Goal: Information Seeking & Learning: Learn about a topic

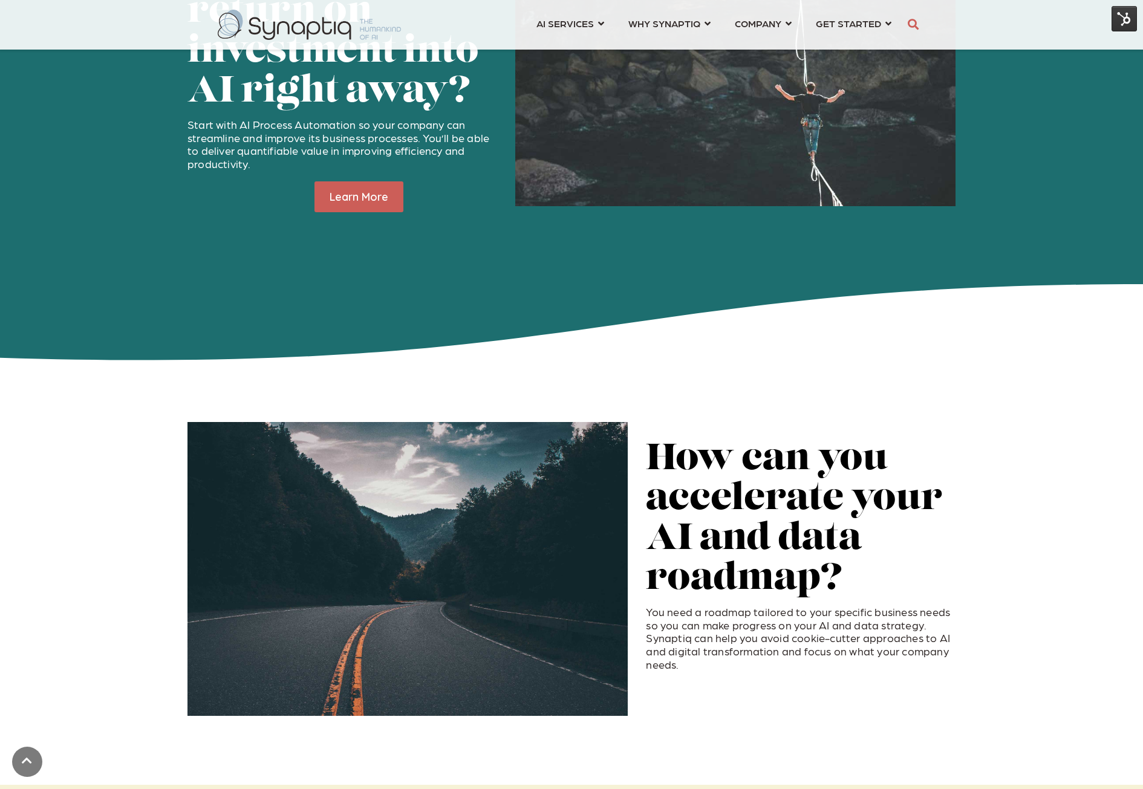
scroll to position [1815, 0]
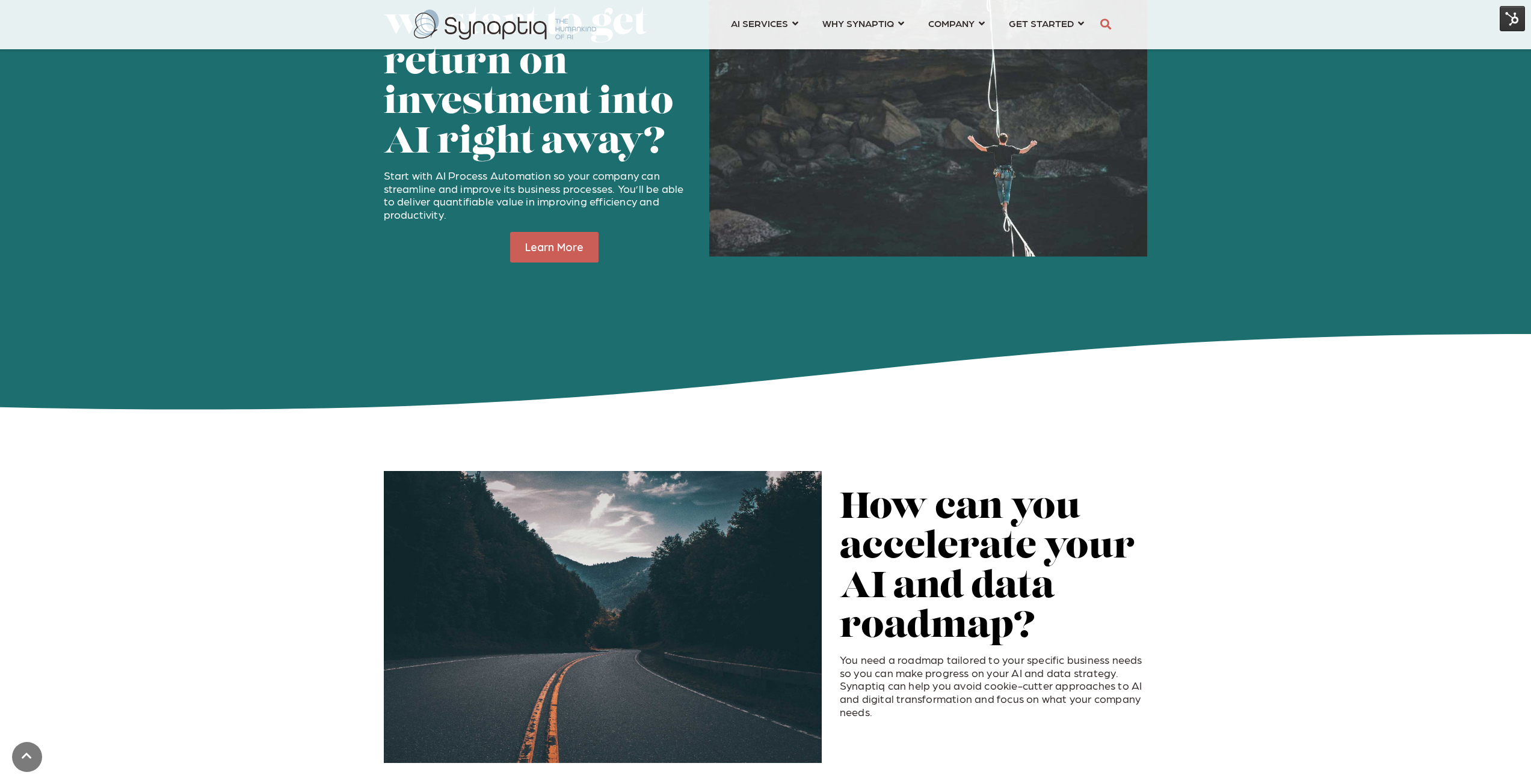
scroll to position [1623, 0]
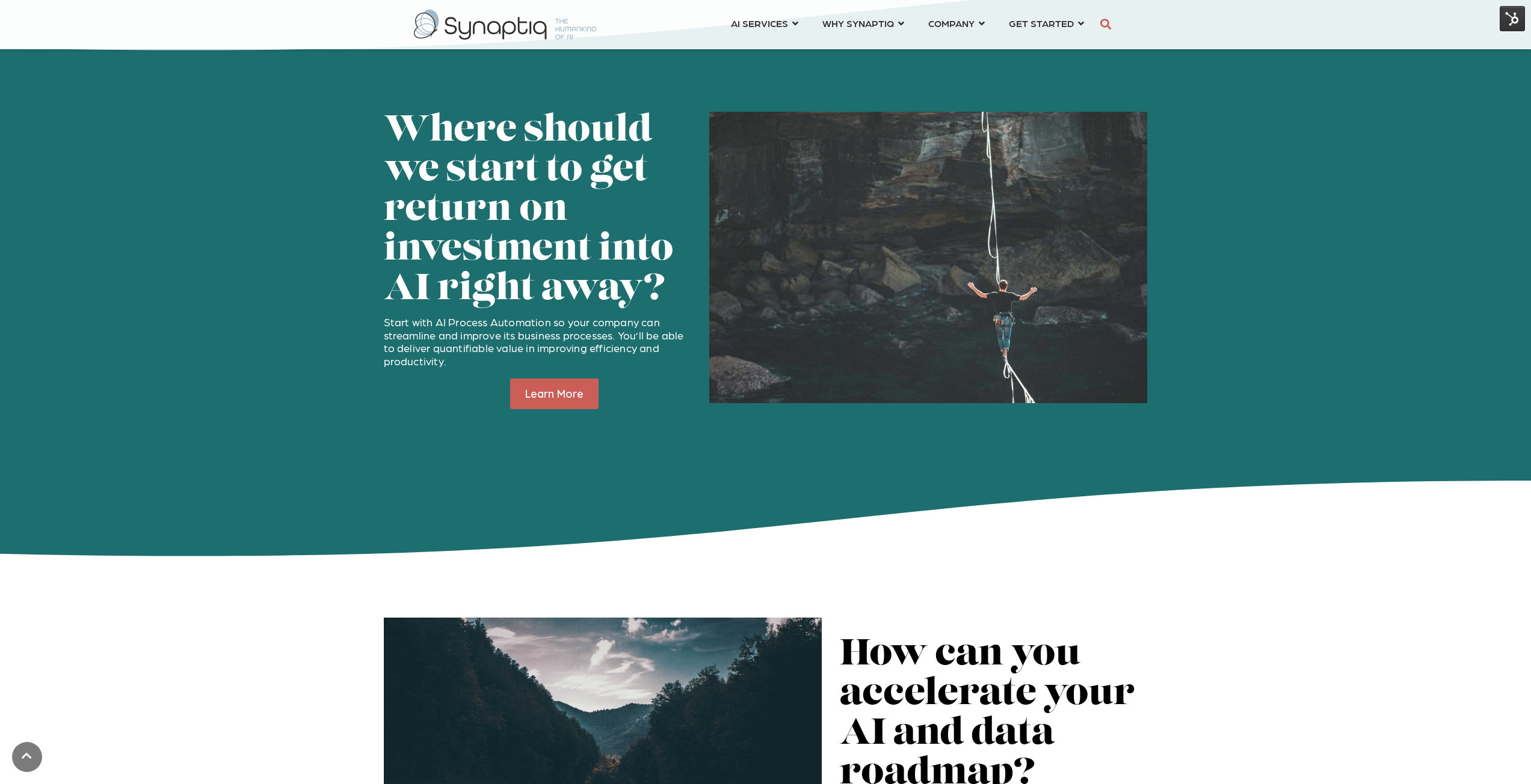
click at [1515, 8] on img at bounding box center [1511, 18] width 25 height 25
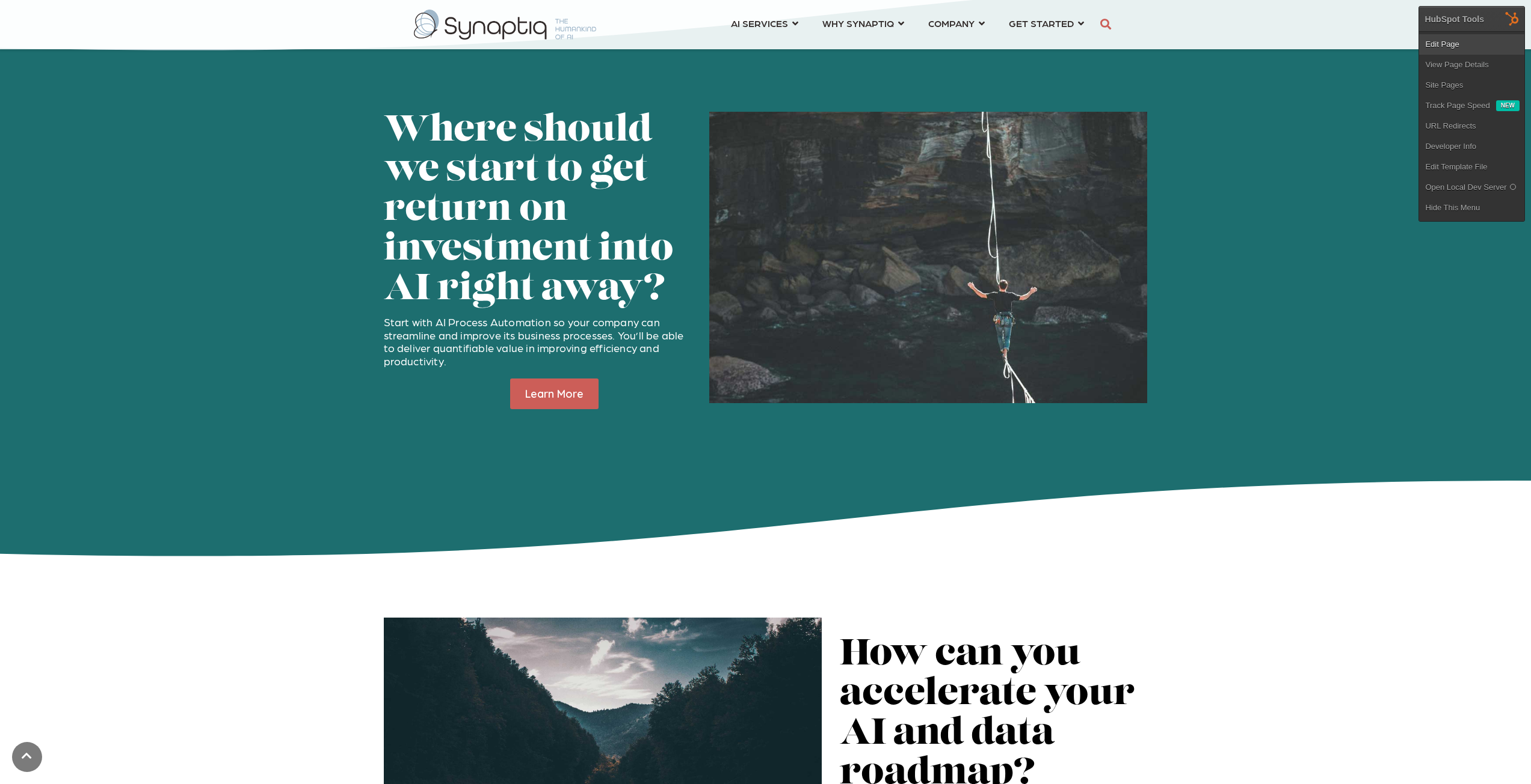
click at [1474, 50] on link "Edit Page" at bounding box center [1471, 44] width 105 height 21
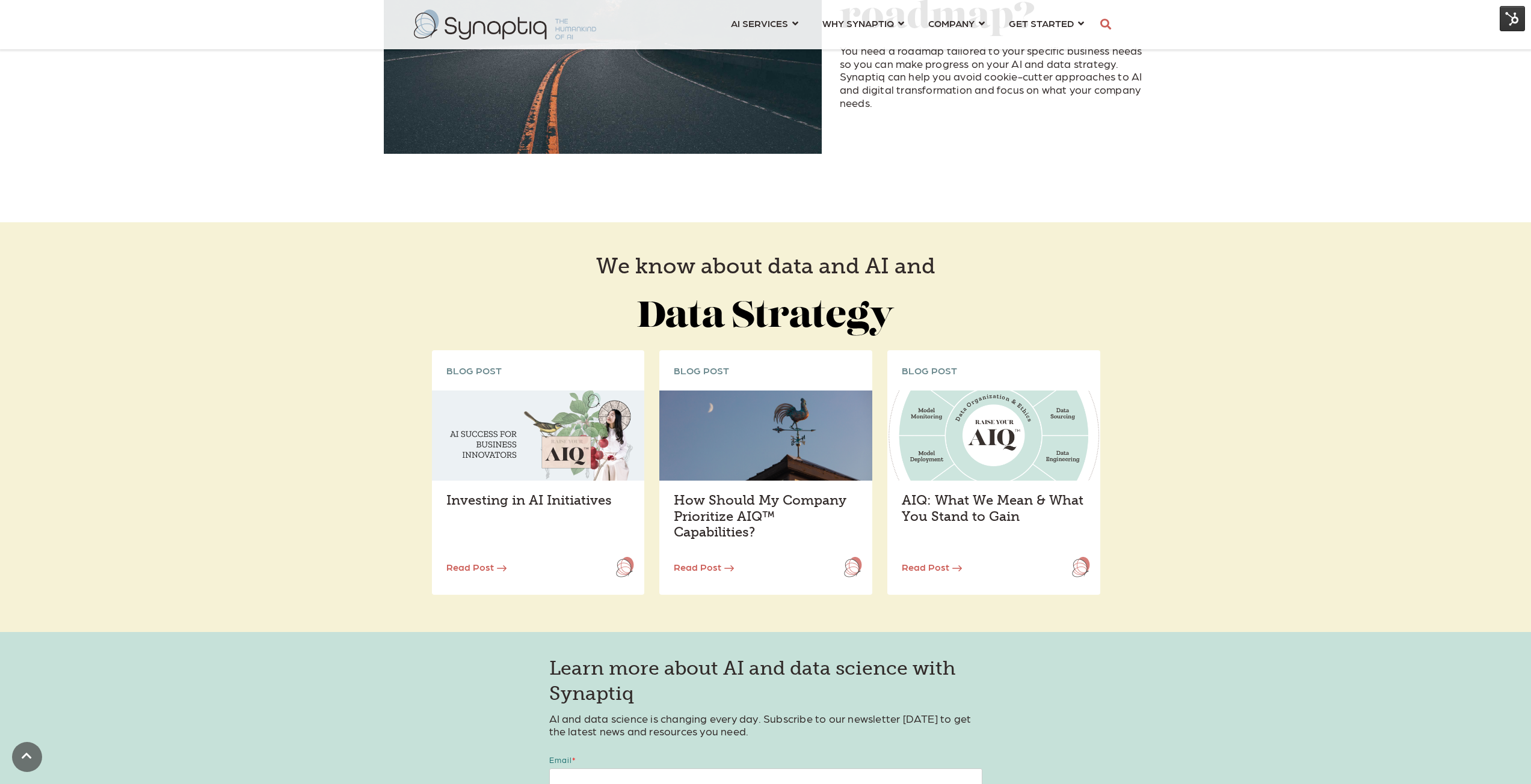
scroll to position [2464, 0]
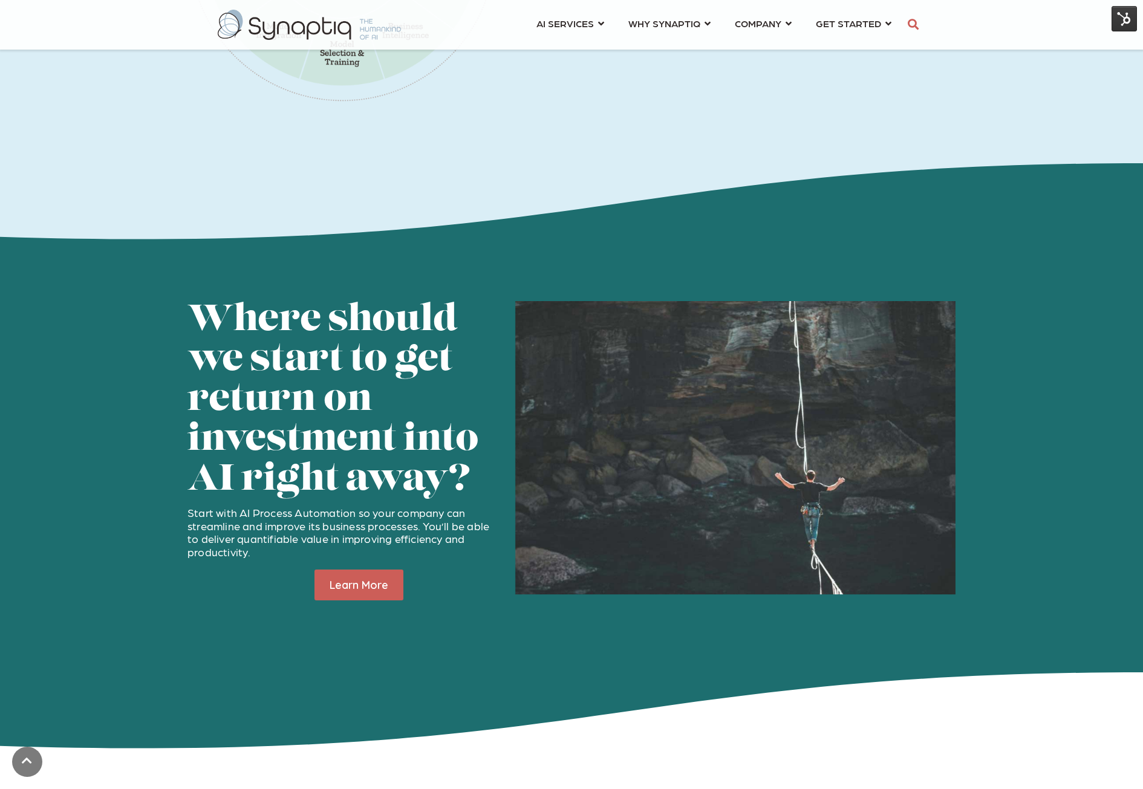
scroll to position [1452, 0]
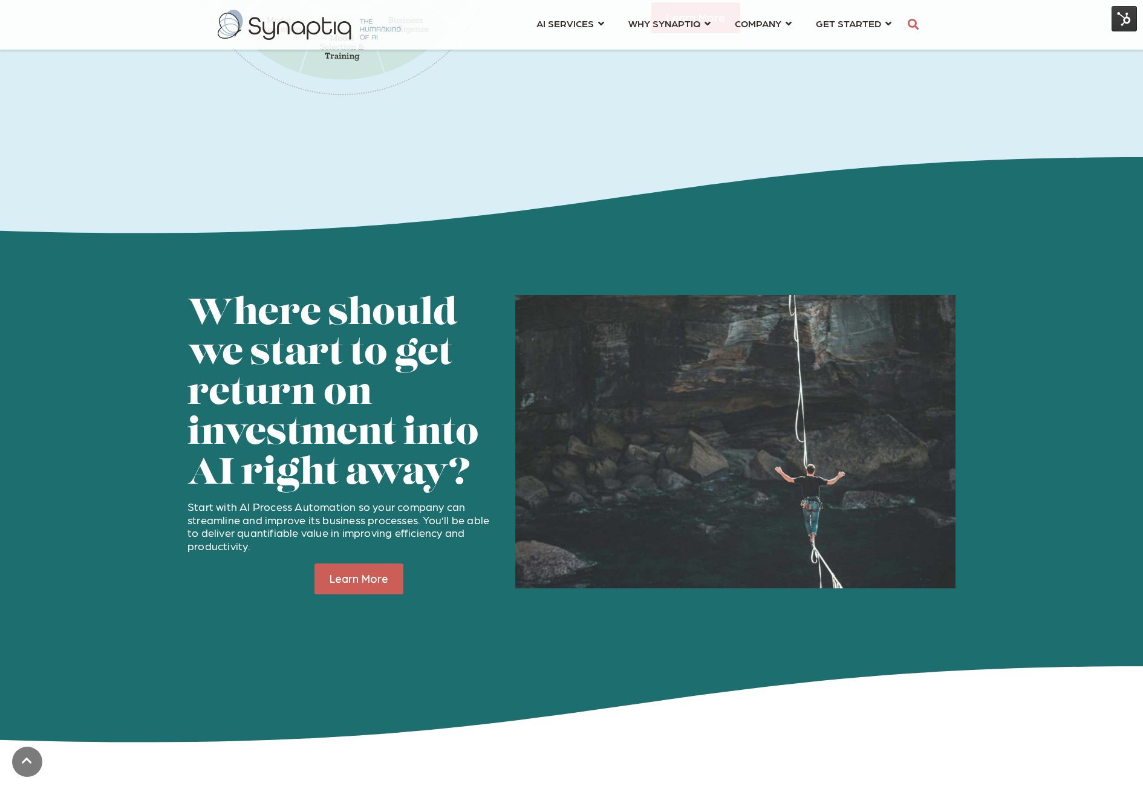
scroll to position [1452, 0]
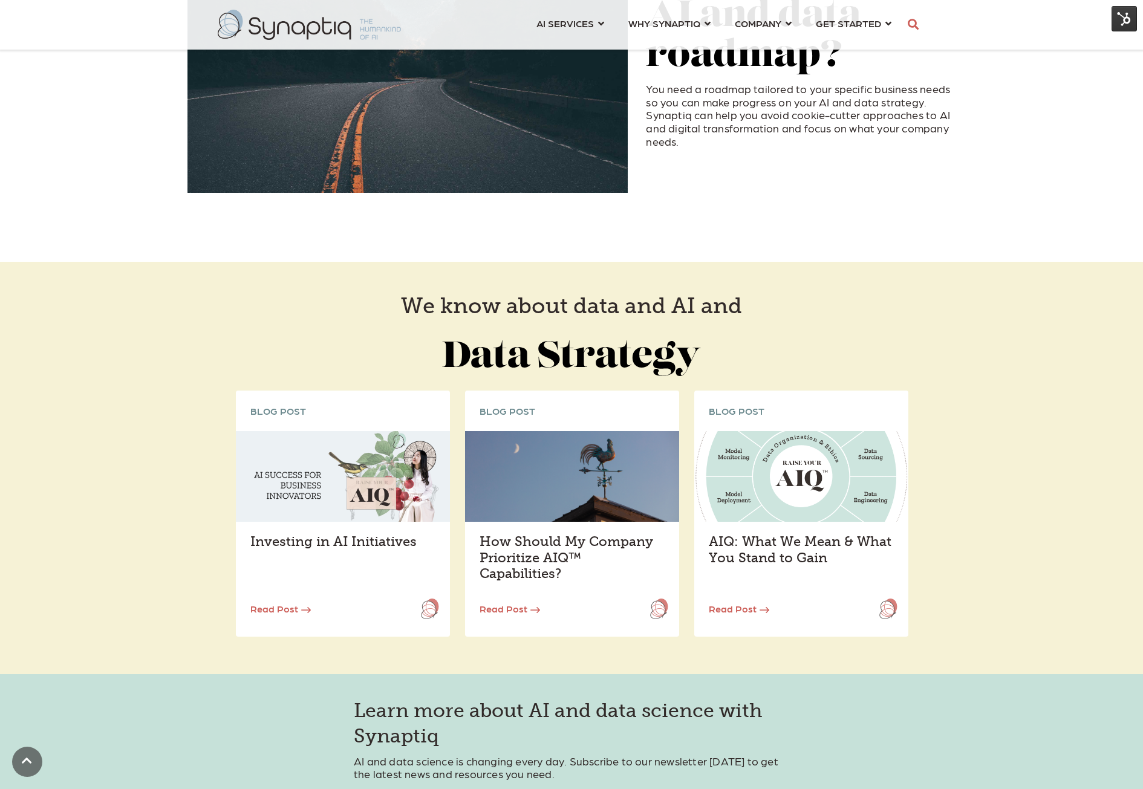
scroll to position [2359, 0]
